Goal: Information Seeking & Learning: Find specific fact

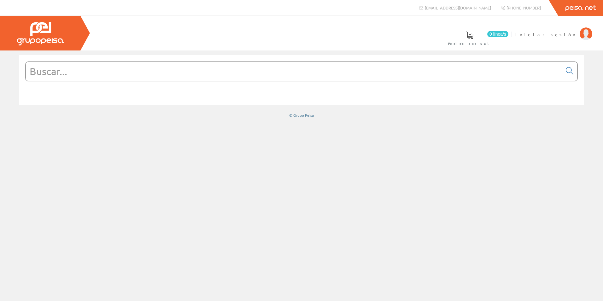
click at [240, 79] on input "text" at bounding box center [294, 71] width 537 height 19
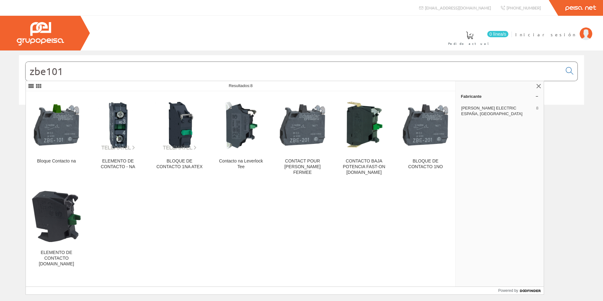
type input "zbe101"
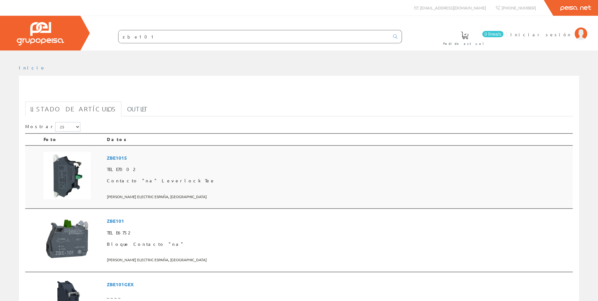
click at [291, 188] on span at bounding box center [339, 188] width 464 height 5
